Goal: Navigation & Orientation: Find specific page/section

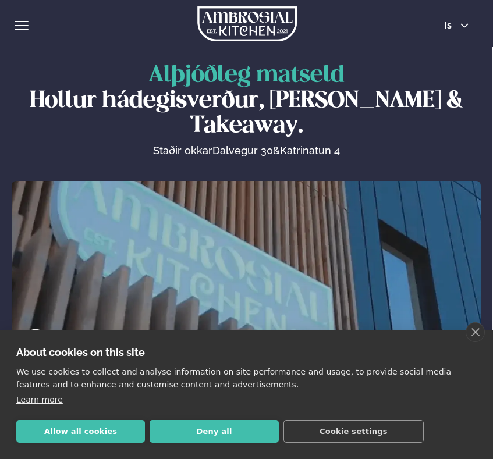
click at [16, 26] on span "hamburger" at bounding box center [22, 25] width 14 height 1
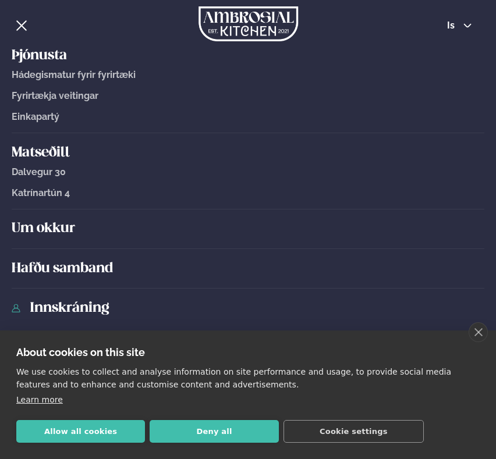
click at [42, 156] on h5 "Matseðill" at bounding box center [248, 153] width 473 height 19
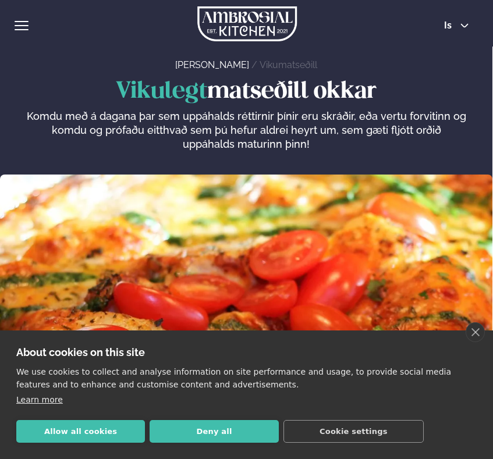
click at [22, 27] on span "hamburger" at bounding box center [21, 25] width 10 height 10
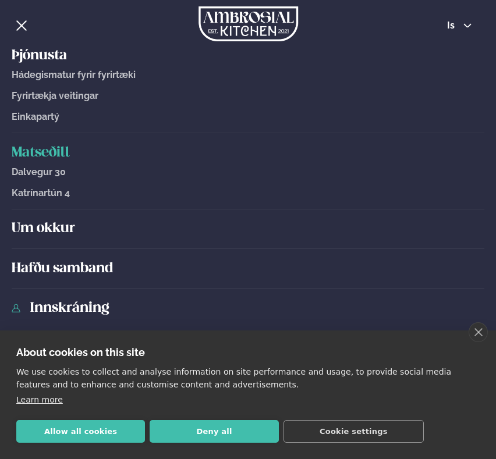
click at [45, 175] on span "Dalvegur 30" at bounding box center [39, 171] width 54 height 11
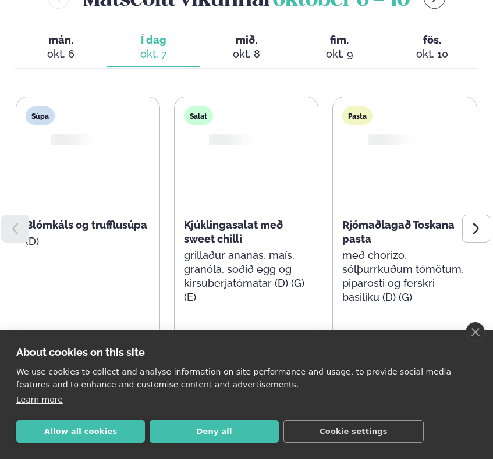
scroll to position [561, 0]
